Goal: Task Accomplishment & Management: Manage account settings

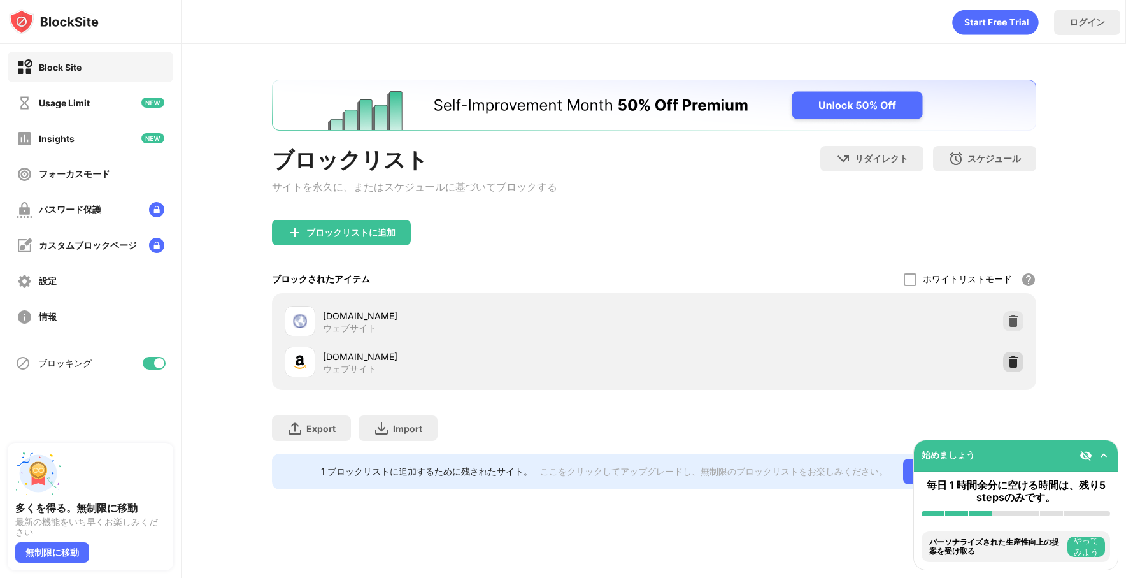
click at [1008, 368] on img at bounding box center [1013, 361] width 13 height 13
